Goal: Check status: Check status

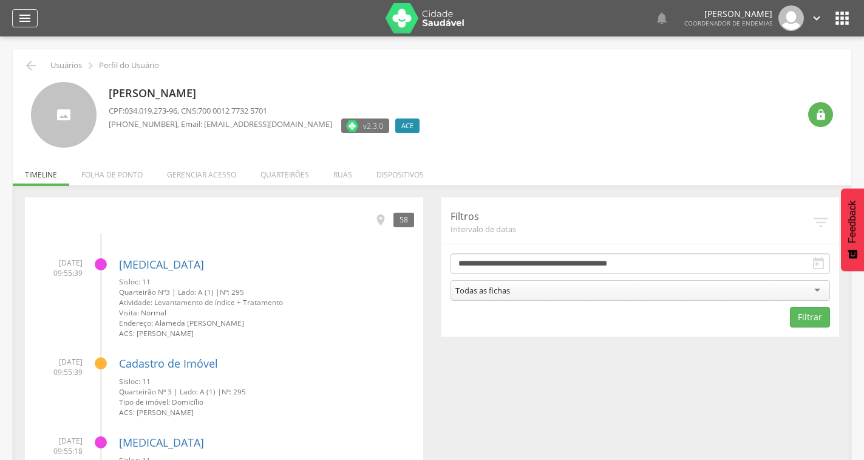
click at [33, 18] on div "" at bounding box center [25, 18] width 26 height 18
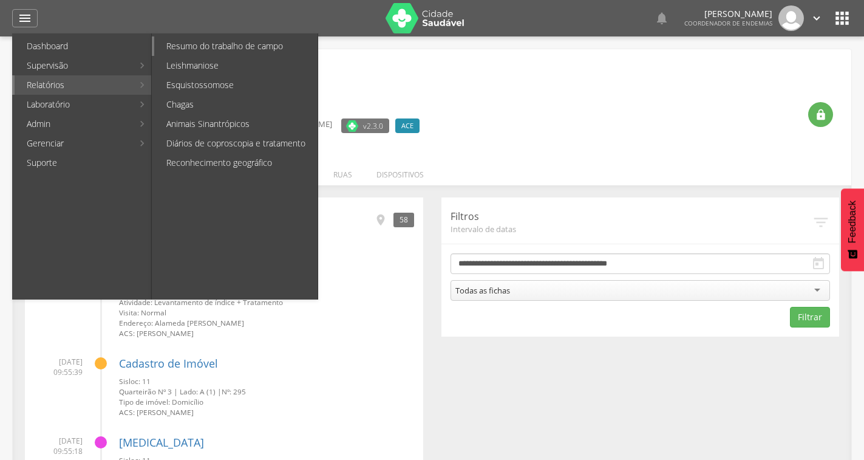
click at [218, 47] on link "Resumo do trabalho de campo" at bounding box center [235, 45] width 163 height 19
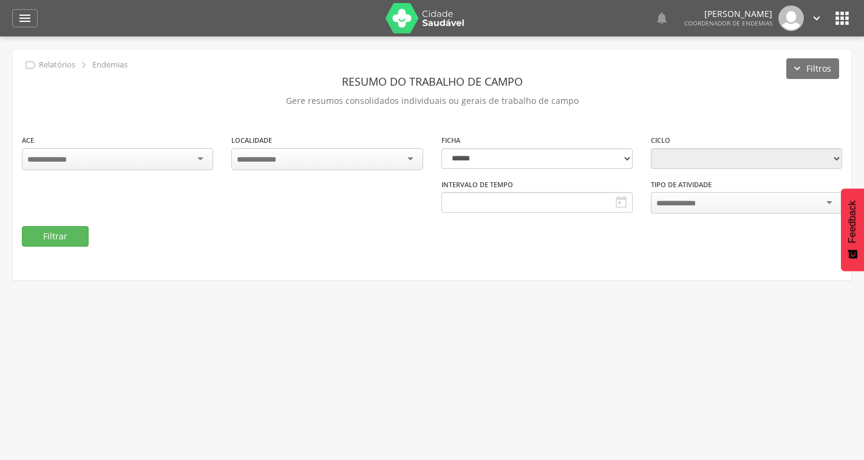
type input "**********"
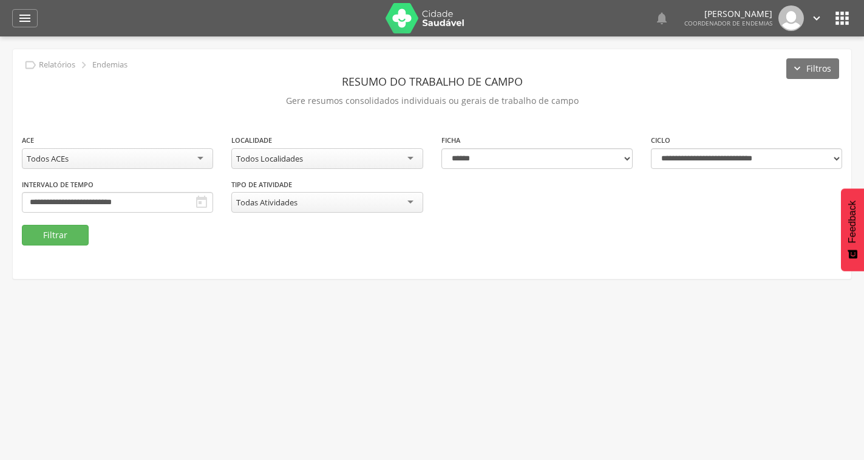
click at [202, 207] on icon "" at bounding box center [201, 202] width 15 height 15
click at [202, 201] on icon "" at bounding box center [201, 202] width 15 height 15
click at [202, 200] on icon "" at bounding box center [201, 202] width 15 height 15
click at [194, 198] on div "**********" at bounding box center [117, 202] width 191 height 21
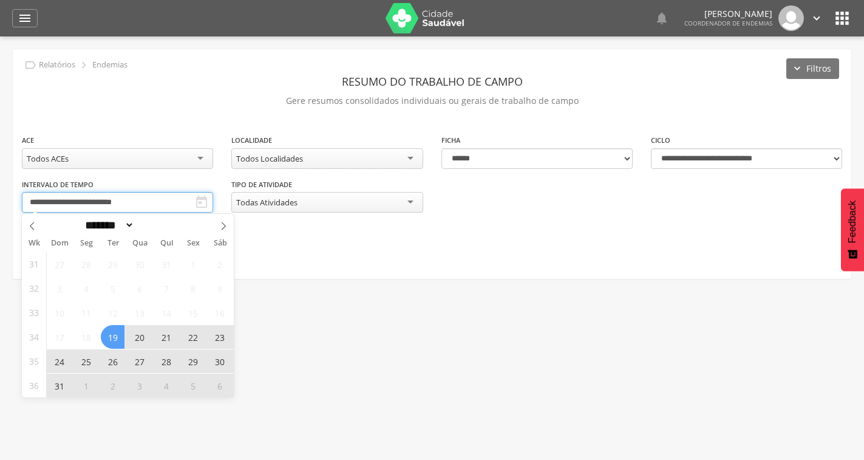
click at [151, 196] on input "**********" at bounding box center [117, 202] width 191 height 21
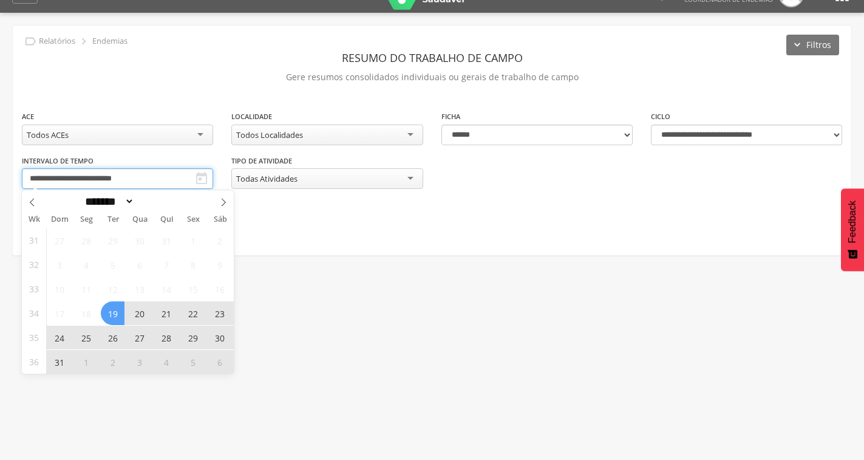
scroll to position [36, 0]
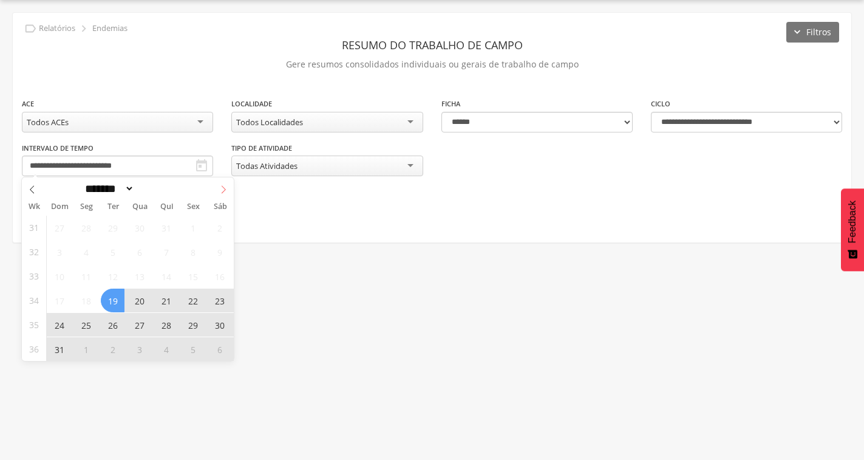
click at [220, 190] on icon at bounding box center [223, 189] width 9 height 9
select select "*"
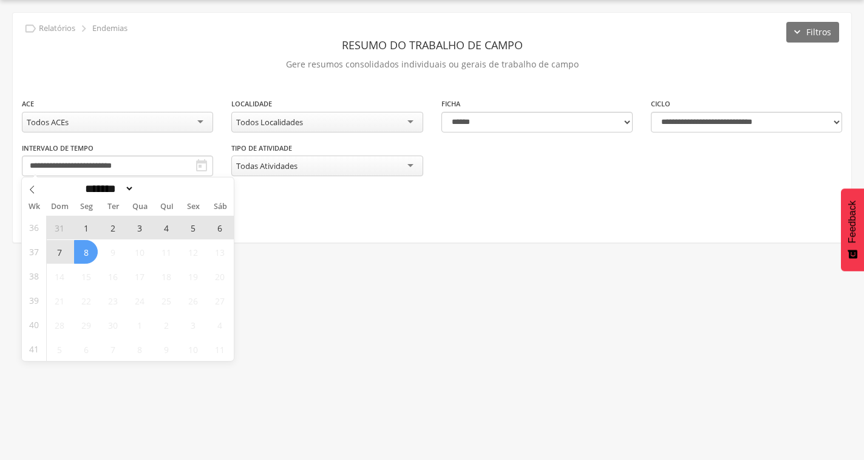
click at [86, 227] on span "1" at bounding box center [86, 228] width 24 height 24
click at [83, 248] on span "8" at bounding box center [86, 252] width 24 height 24
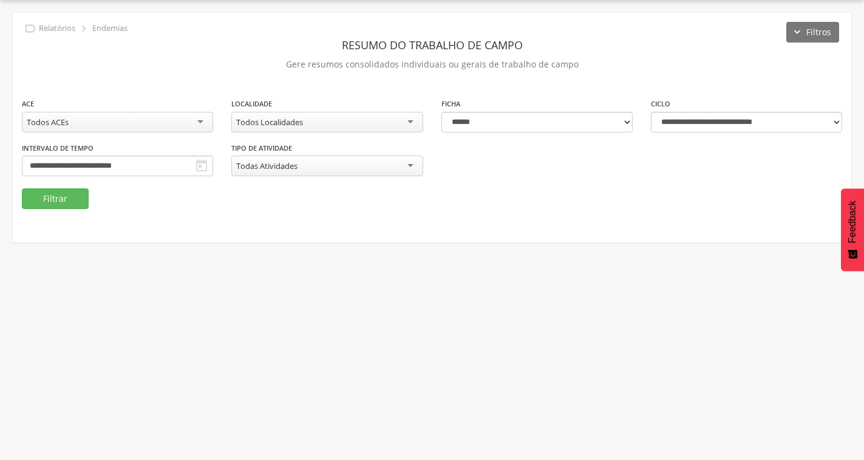
click at [202, 167] on icon "" at bounding box center [201, 166] width 15 height 15
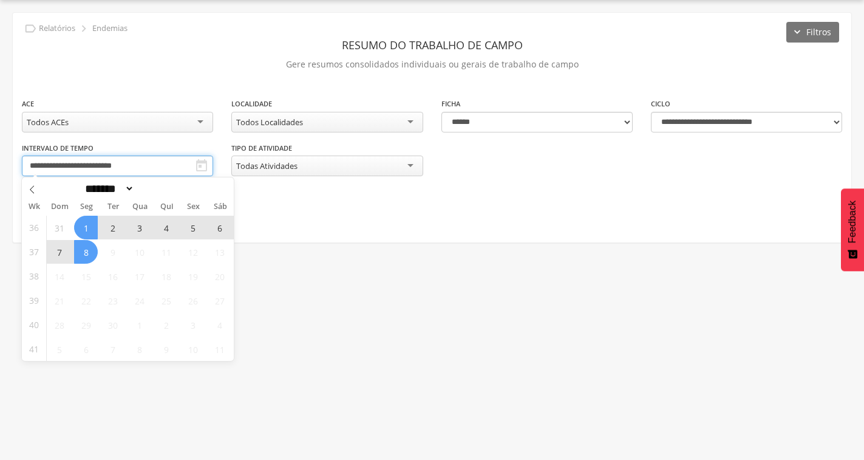
click at [181, 163] on input "**********" at bounding box center [117, 165] width 191 height 21
click at [223, 227] on span "6" at bounding box center [220, 228] width 24 height 24
type input "**********"
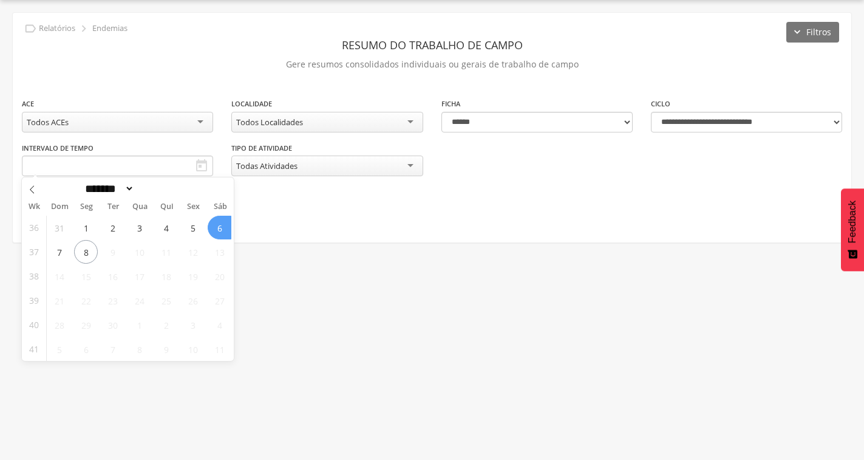
click at [694, 224] on div "**********" at bounding box center [432, 128] width 839 height 230
click at [83, 193] on button "Filtrar" at bounding box center [55, 198] width 67 height 21
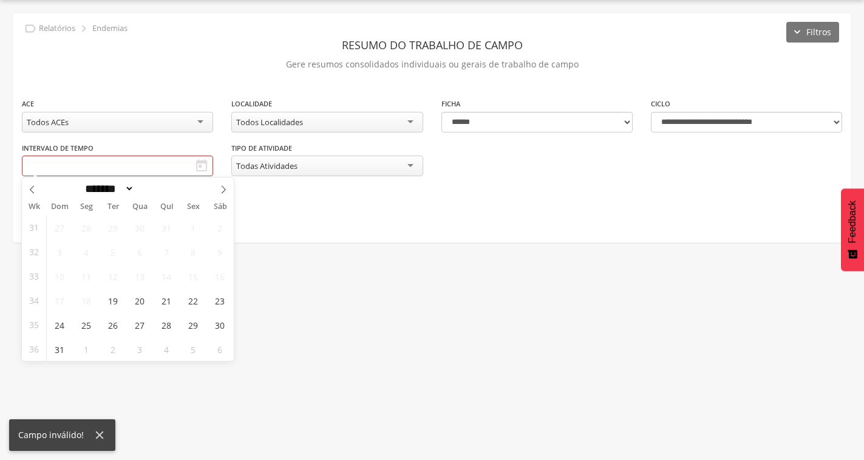
click at [364, 230] on div "**********" at bounding box center [432, 128] width 839 height 230
click at [201, 166] on icon "" at bounding box center [201, 166] width 15 height 15
click at [199, 166] on icon "" at bounding box center [201, 166] width 15 height 15
click at [122, 169] on input "text" at bounding box center [117, 165] width 191 height 21
click at [220, 193] on icon at bounding box center [223, 189] width 9 height 9
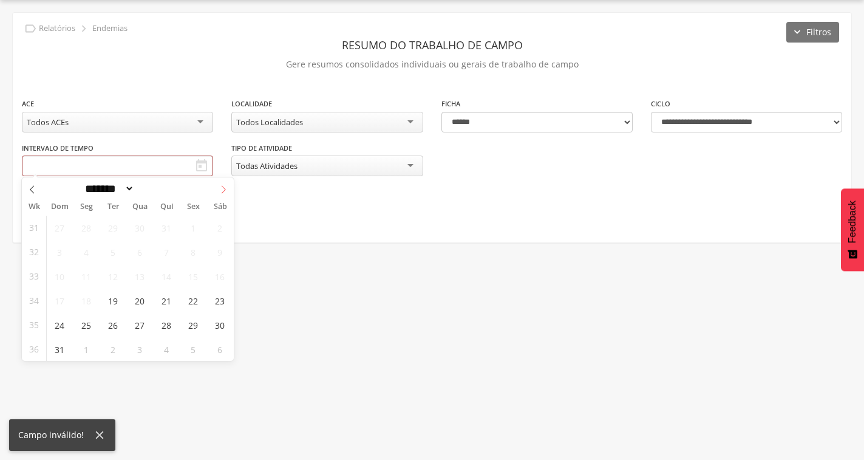
select select "*"
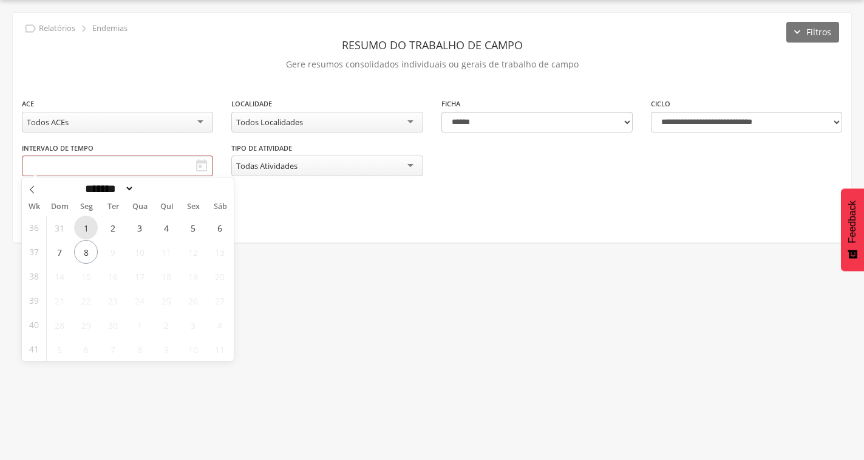
click at [81, 226] on span "1" at bounding box center [86, 228] width 24 height 24
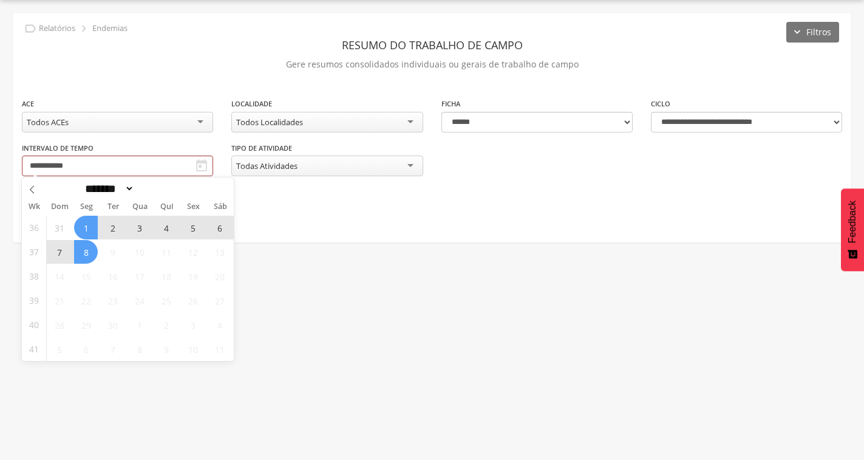
click at [83, 250] on span "8" at bounding box center [86, 252] width 24 height 24
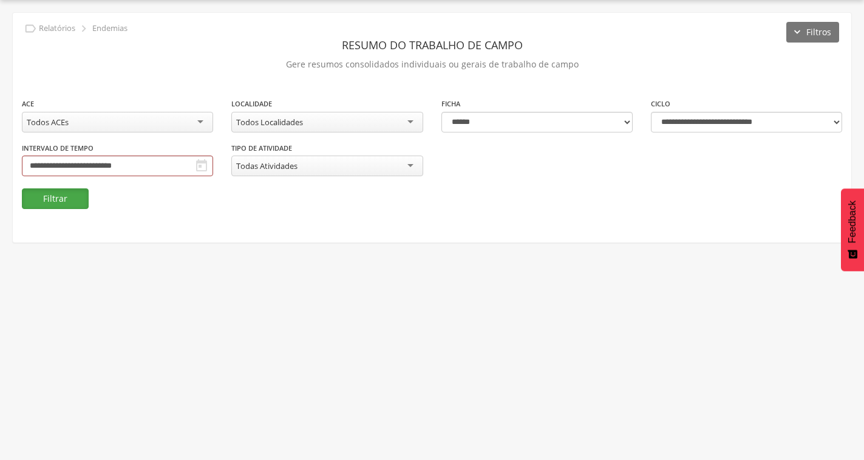
click at [67, 200] on button "Filtrar" at bounding box center [55, 198] width 67 height 21
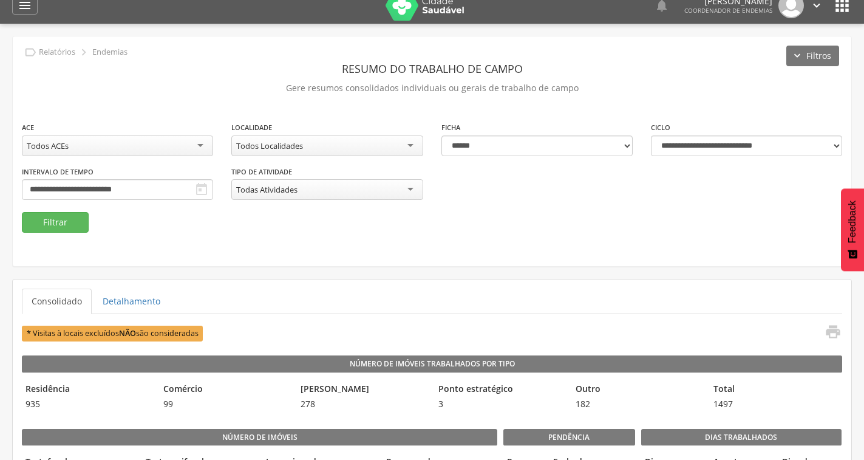
scroll to position [0, 0]
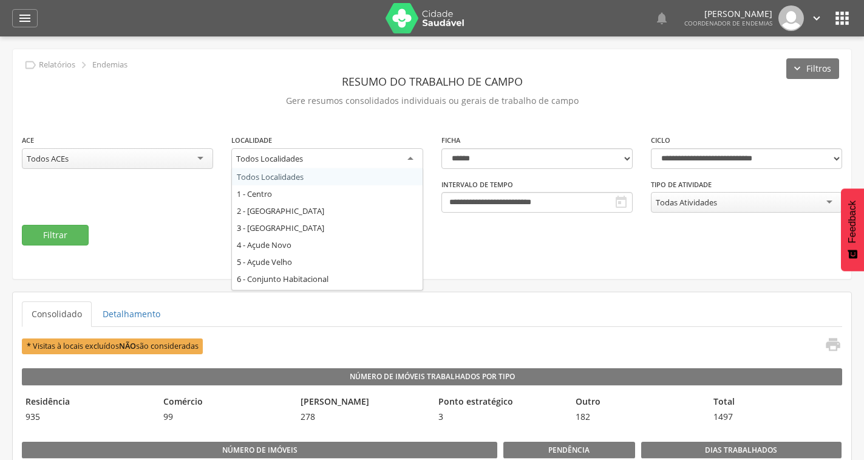
click at [376, 158] on div "Todos Localidades" at bounding box center [326, 159] width 191 height 22
click at [345, 114] on div "**********" at bounding box center [432, 164] width 839 height 230
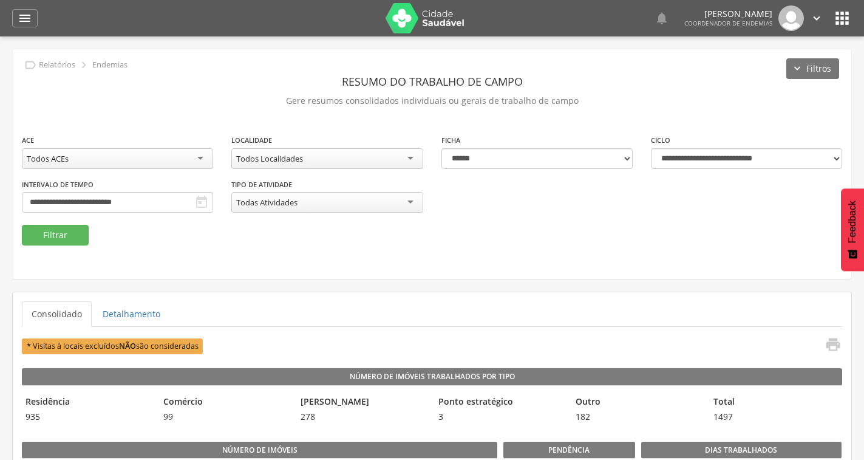
click at [398, 159] on div "Todos Localidades" at bounding box center [326, 158] width 191 height 21
click at [47, 236] on button "Filtrar" at bounding box center [55, 235] width 67 height 21
click at [332, 157] on div "2 - [GEOGRAPHIC_DATA]" at bounding box center [326, 158] width 191 height 21
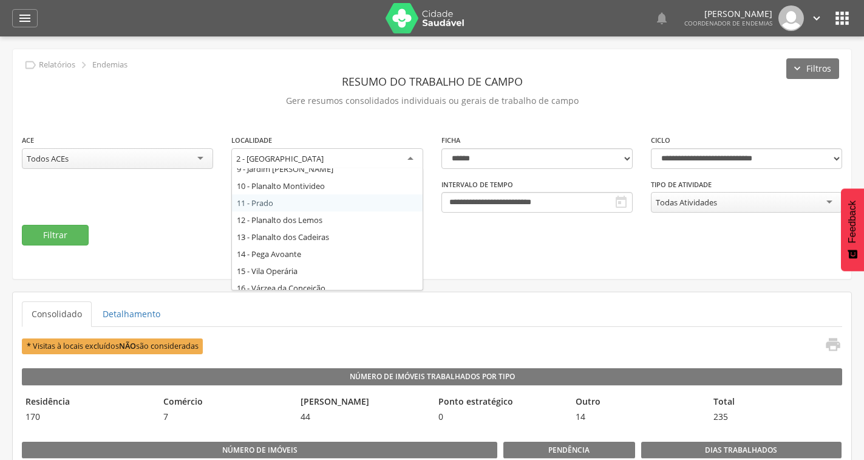
scroll to position [182, 0]
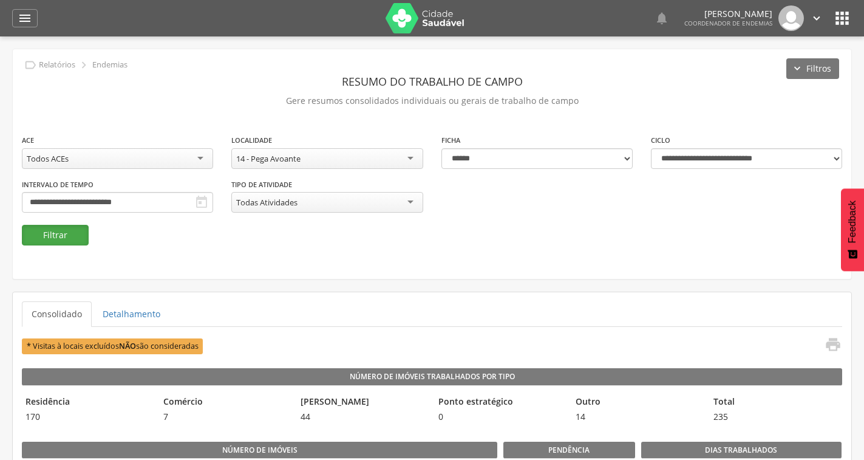
click at [73, 230] on button "Filtrar" at bounding box center [55, 235] width 67 height 21
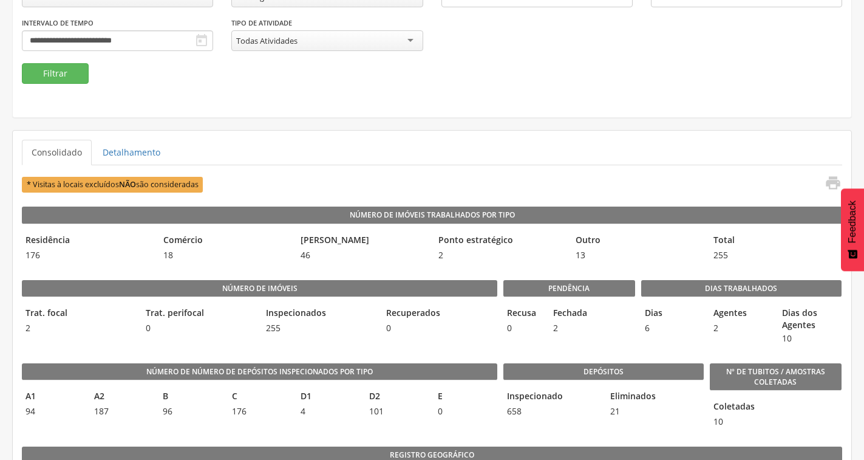
scroll to position [0, 0]
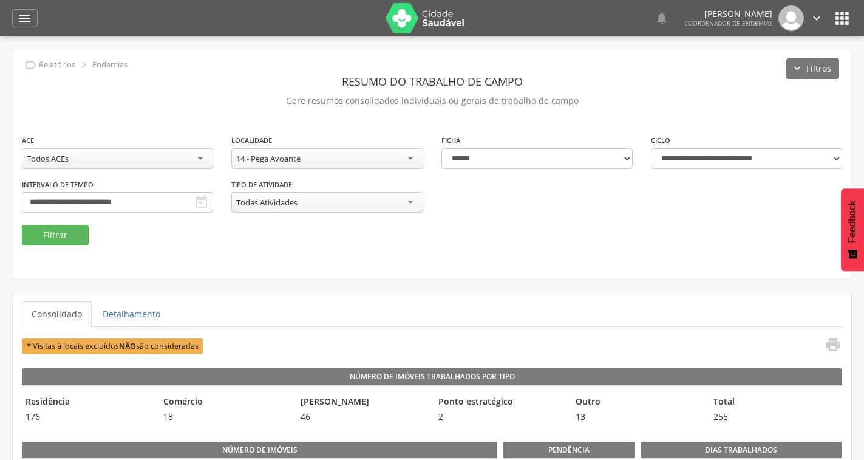
click at [188, 155] on div "Todos ACEs" at bounding box center [117, 158] width 191 height 21
click at [77, 236] on button "Filtrar" at bounding box center [55, 235] width 67 height 21
click at [199, 204] on icon "" at bounding box center [201, 202] width 15 height 15
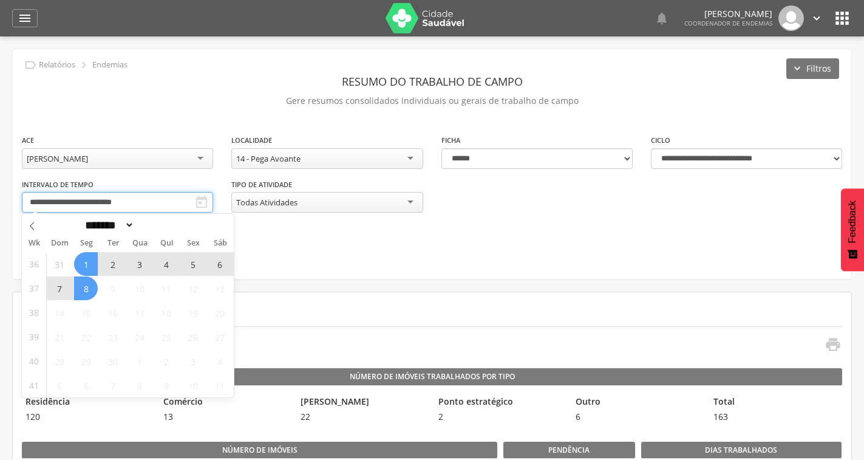
click at [151, 203] on input "**********" at bounding box center [117, 202] width 191 height 21
click at [83, 265] on span "1" at bounding box center [86, 264] width 24 height 24
click at [217, 265] on span "6" at bounding box center [220, 264] width 24 height 24
type input "**********"
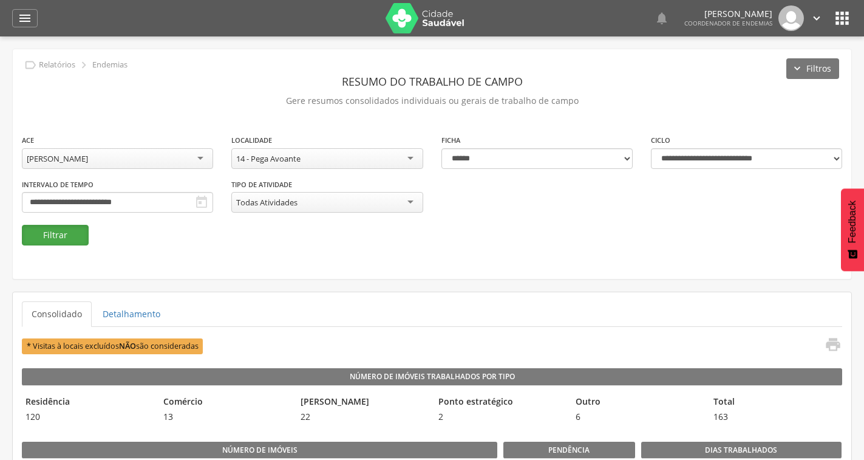
click at [73, 237] on button "Filtrar" at bounding box center [55, 235] width 67 height 21
click at [183, 163] on div "[PERSON_NAME]" at bounding box center [117, 158] width 191 height 21
click at [78, 236] on button "Filtrar" at bounding box center [55, 235] width 67 height 21
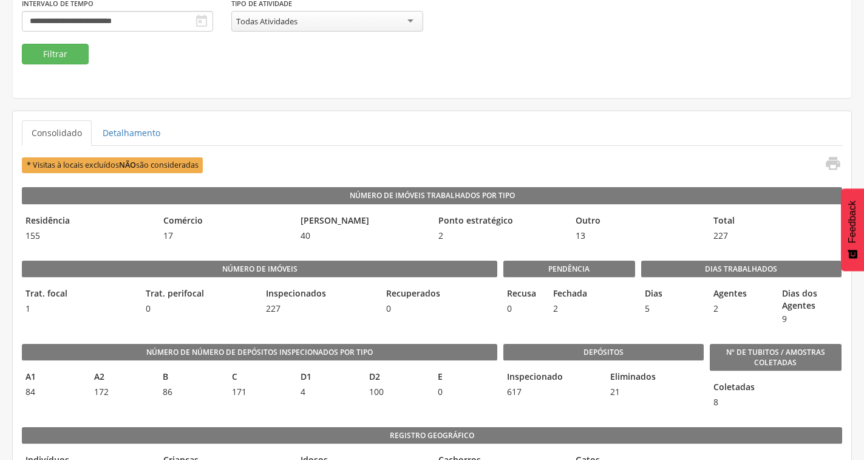
scroll to position [182, 0]
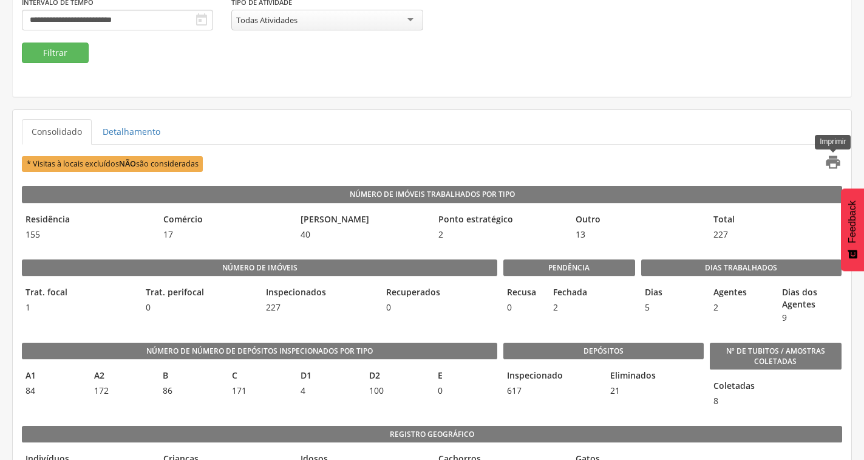
click at [838, 164] on icon "" at bounding box center [833, 162] width 17 height 17
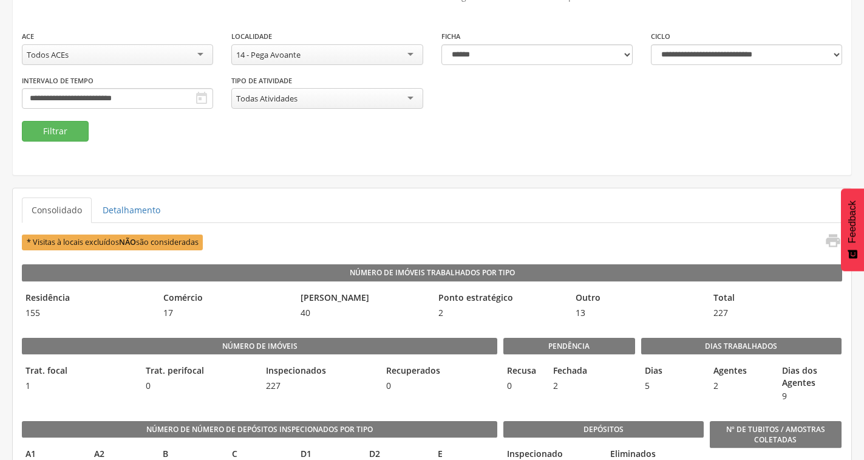
scroll to position [0, 0]
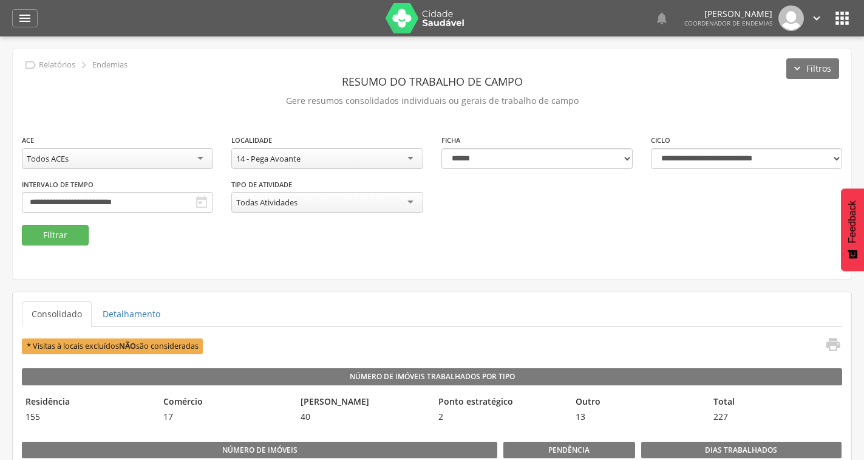
click at [358, 161] on div "14 - Pega Avoante" at bounding box center [326, 158] width 191 height 21
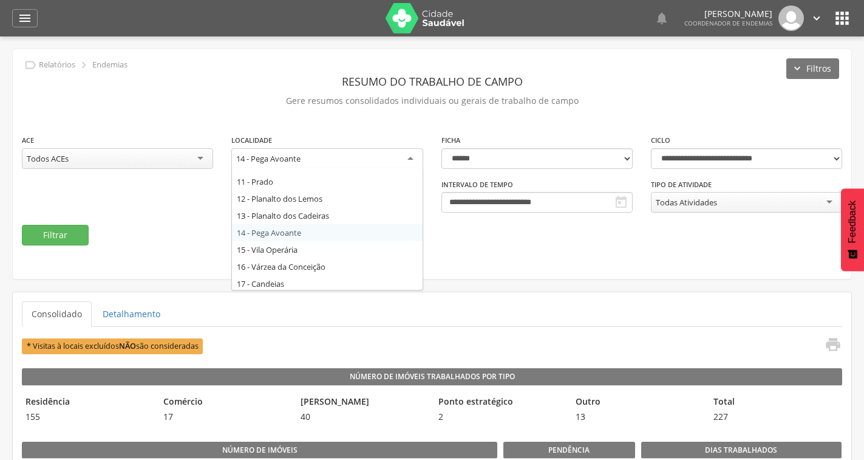
click at [333, 160] on div "14 - Pega Avoante" at bounding box center [326, 159] width 191 height 22
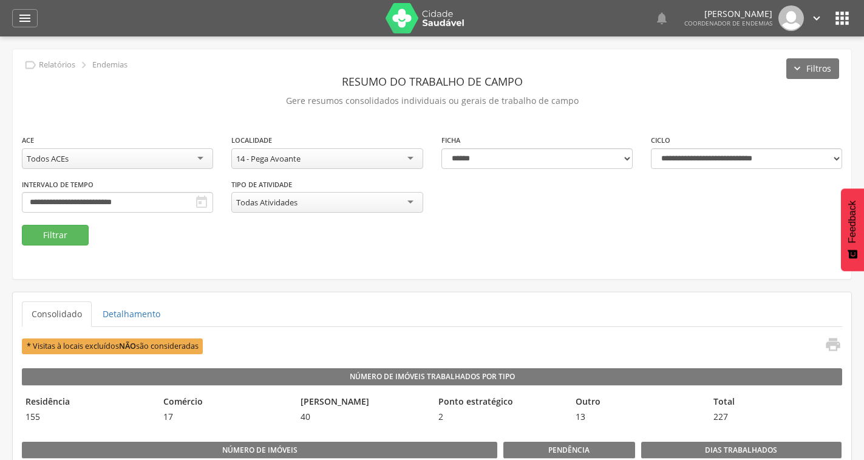
click at [333, 160] on div "14 - Pega Avoante" at bounding box center [326, 158] width 191 height 21
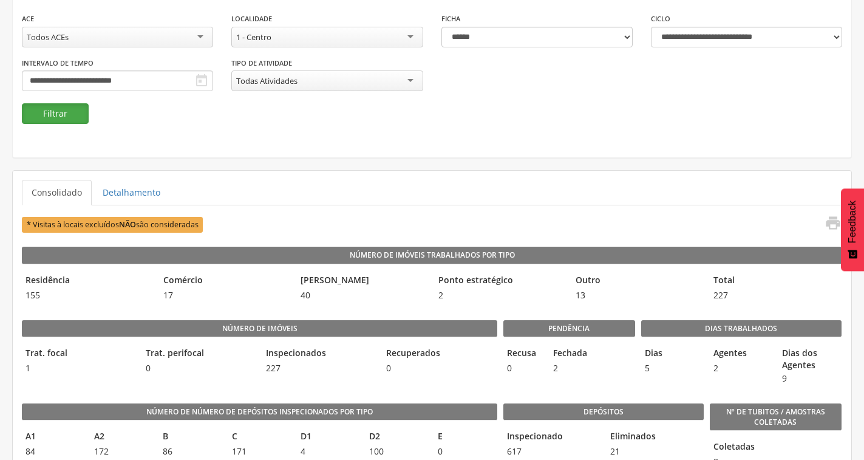
click at [75, 111] on button "Filtrar" at bounding box center [55, 113] width 67 height 21
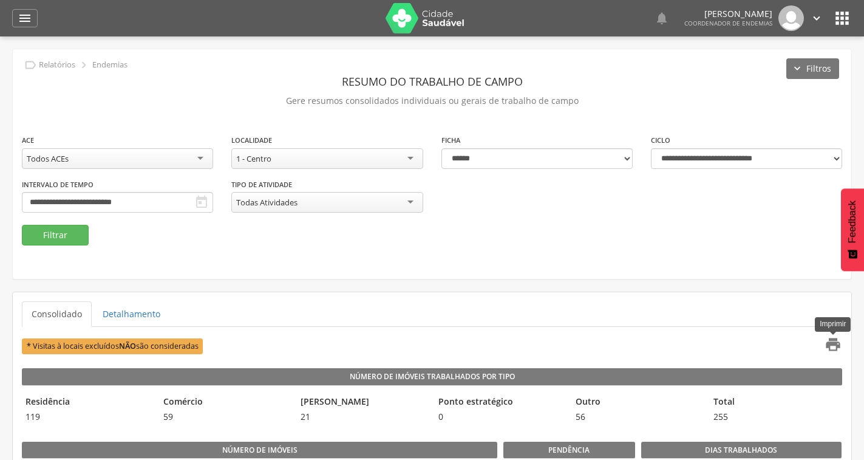
click at [829, 342] on icon "" at bounding box center [833, 344] width 17 height 17
click at [832, 344] on icon "" at bounding box center [833, 344] width 17 height 17
